Goal: Information Seeking & Learning: Learn about a topic

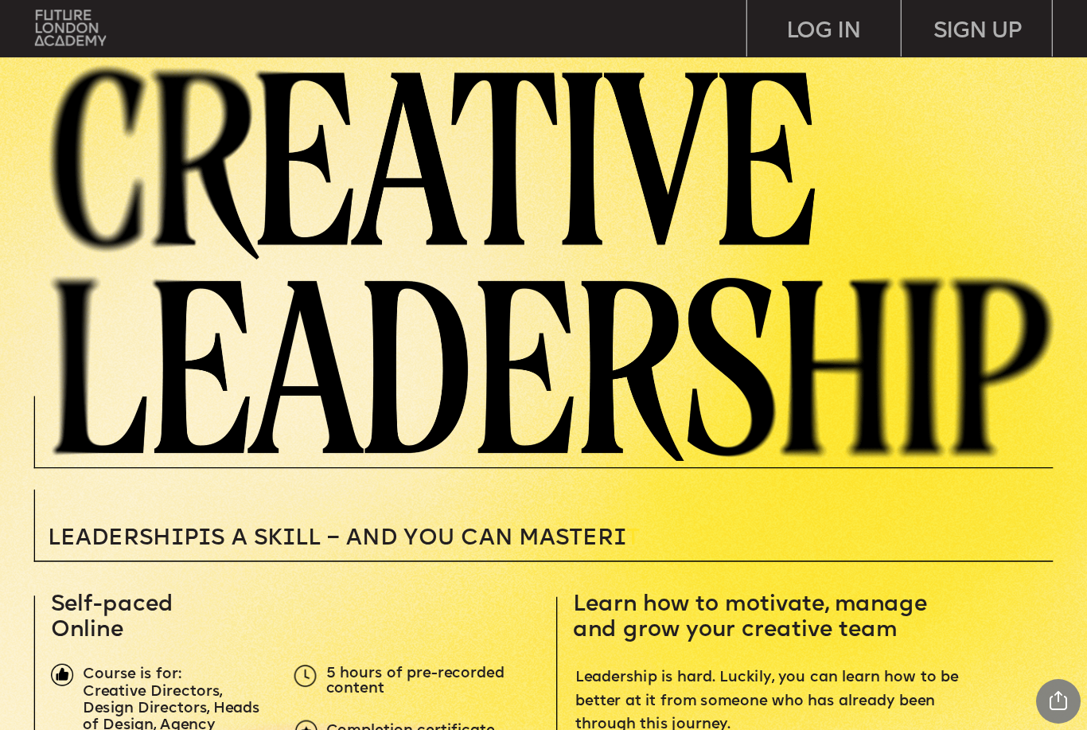
click at [72, 35] on img at bounding box center [70, 28] width 71 height 36
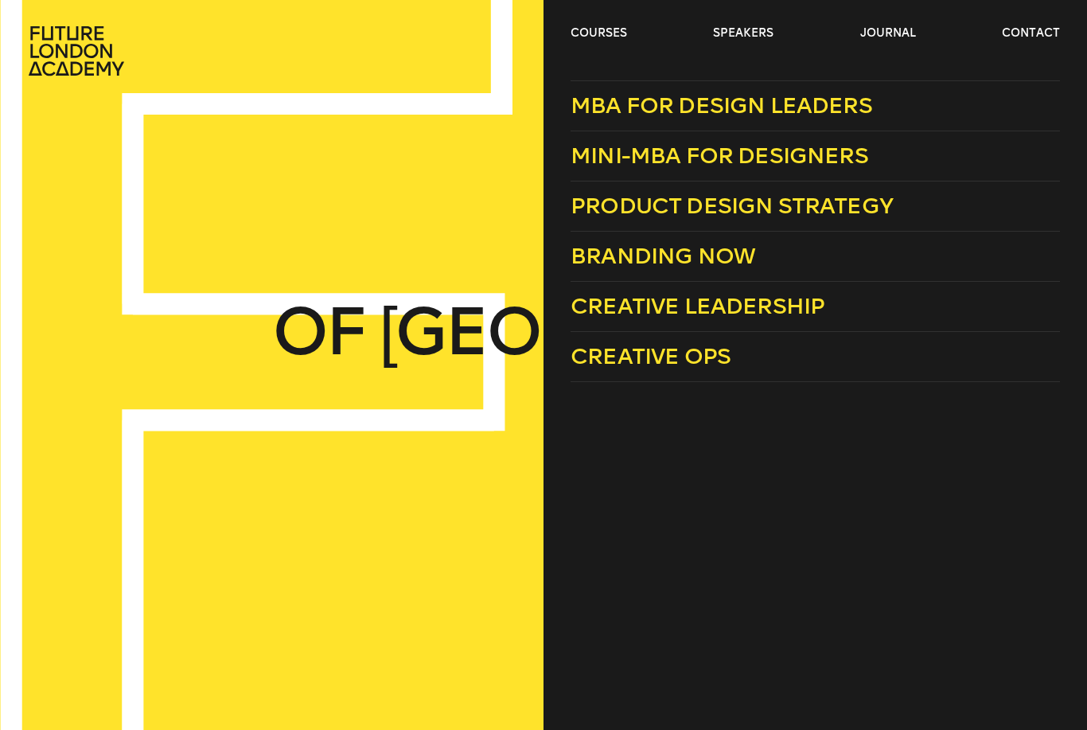
click at [698, 365] on span "Creative Ops" at bounding box center [651, 356] width 160 height 26
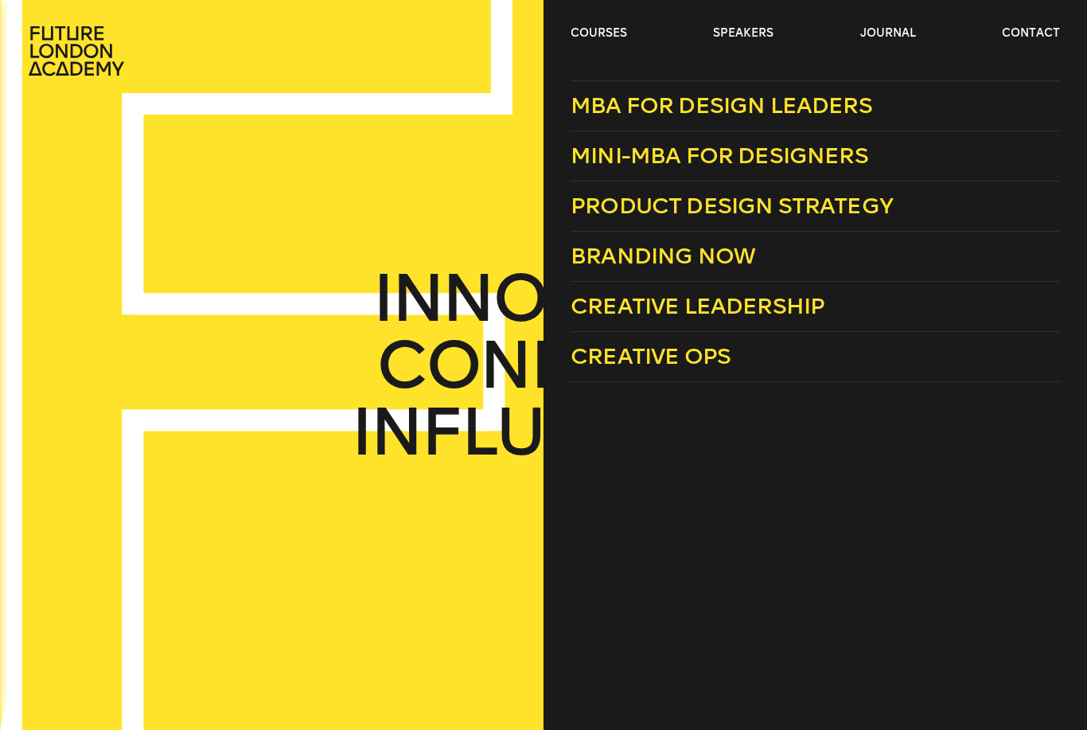
click at [836, 105] on span "MBA for Design Leaders" at bounding box center [722, 105] width 302 height 26
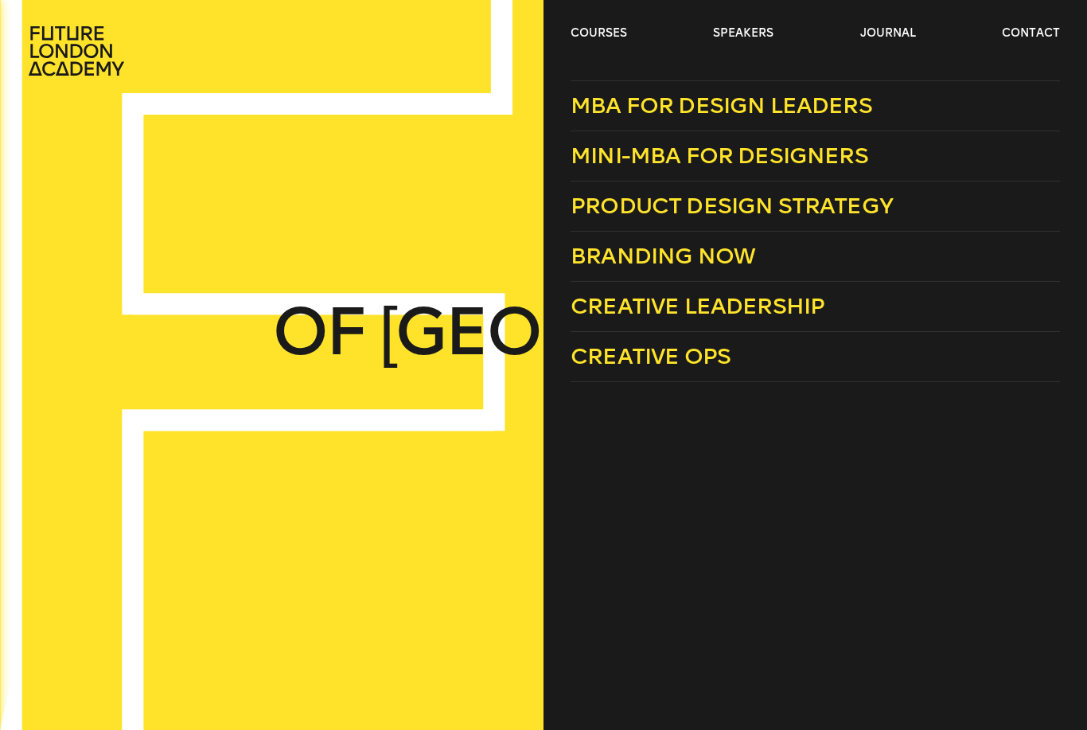
click at [764, 264] on link "Branding Now" at bounding box center [815, 257] width 489 height 50
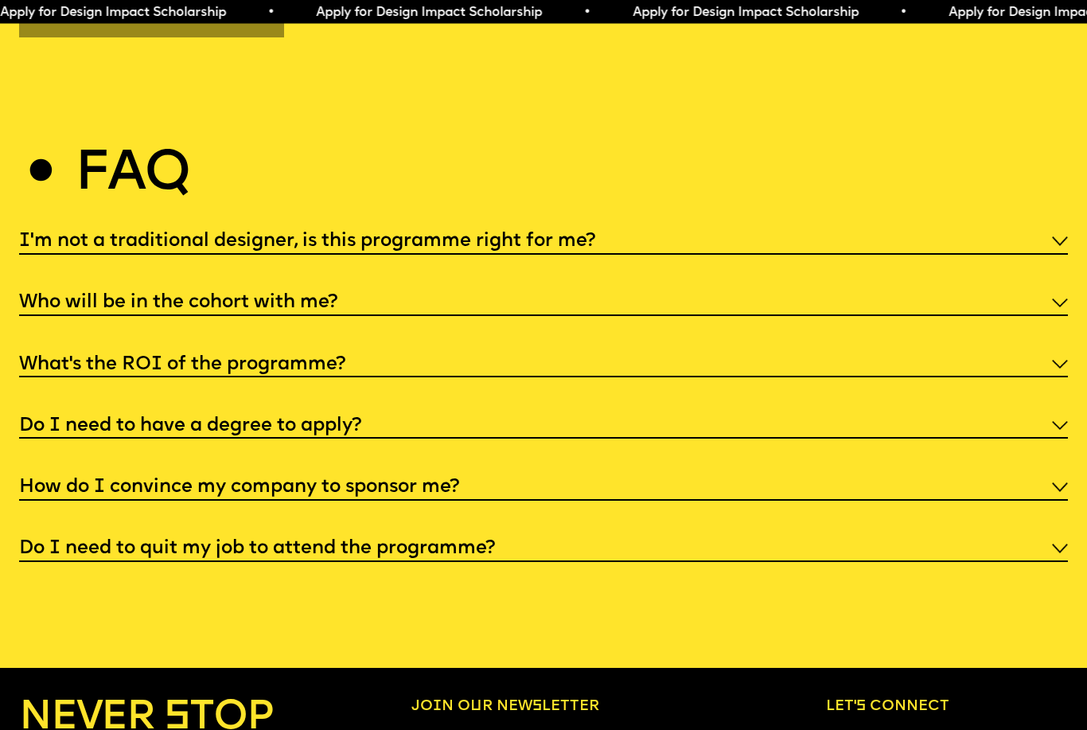
scroll to position [5555, 0]
click at [1058, 298] on img at bounding box center [1060, 303] width 16 height 10
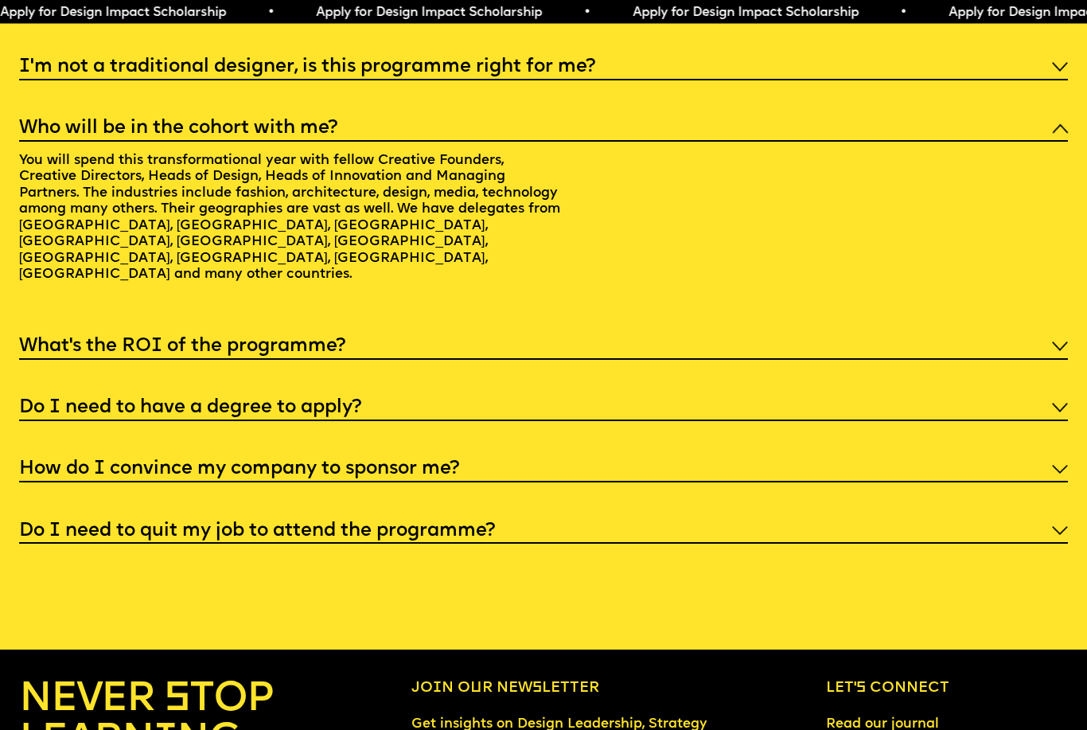
scroll to position [5729, 0]
click at [796, 454] on div "How do I convince my company to sponsor me?" at bounding box center [544, 468] width 1050 height 29
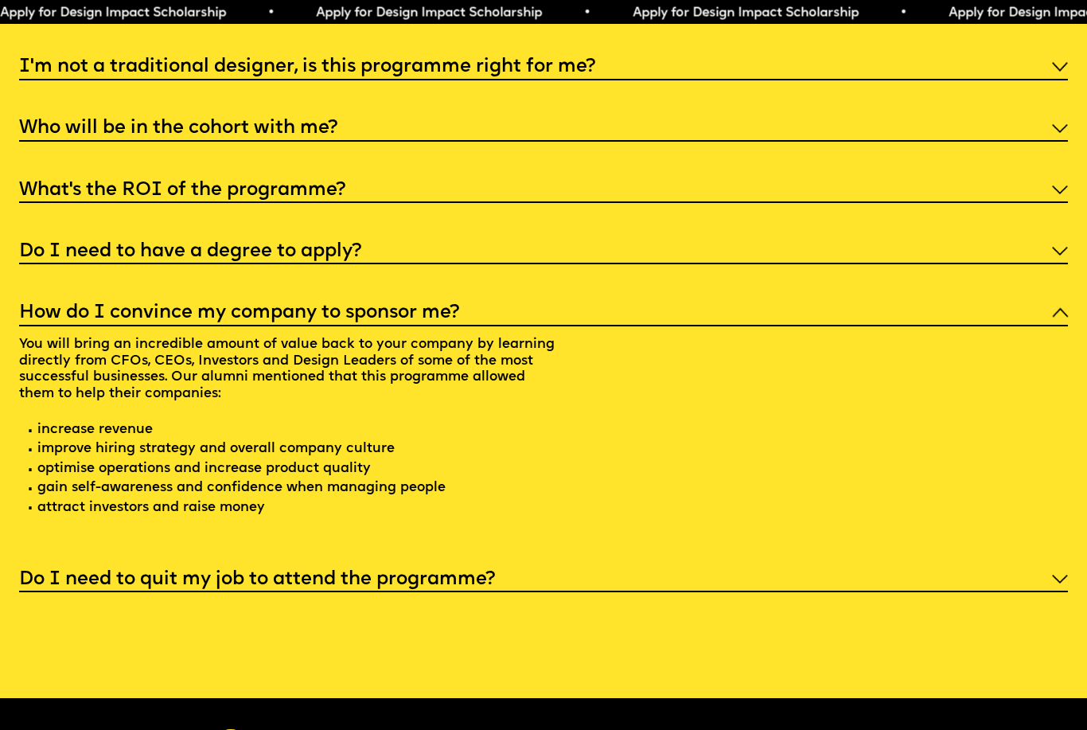
click at [282, 244] on h5 "Do I need to have a degree to apply?" at bounding box center [190, 251] width 342 height 16
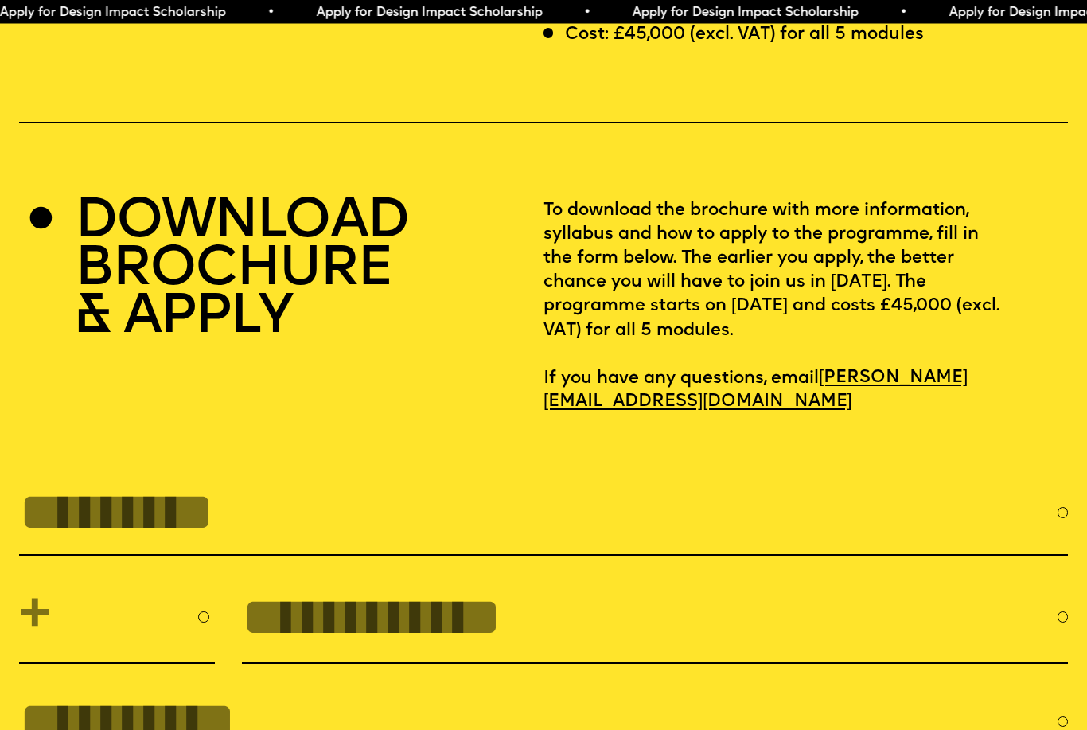
scroll to position [4566, 0]
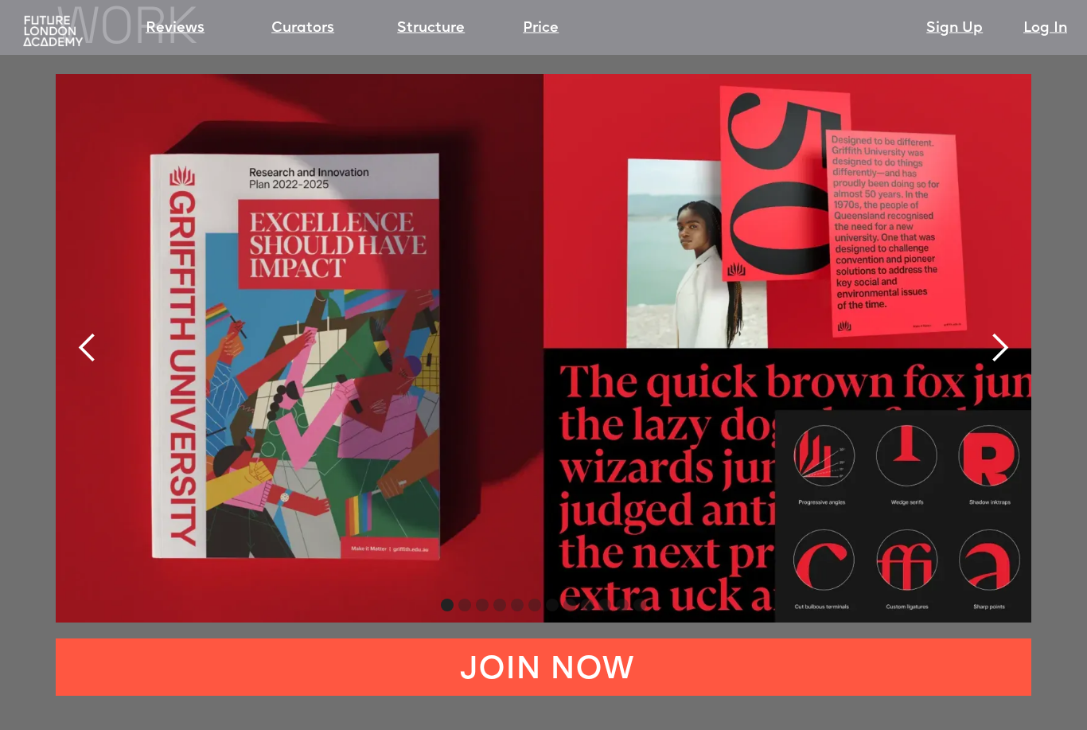
scroll to position [3288, 0]
